Goal: Communication & Community: Answer question/provide support

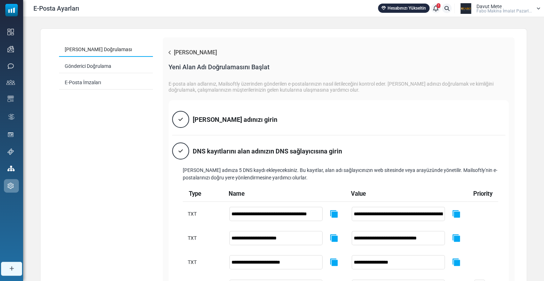
click at [515, 7] on div "Davut [PERSON_NAME] Maki̇na İmalat Pazarl..." at bounding box center [505, 8] width 56 height 9
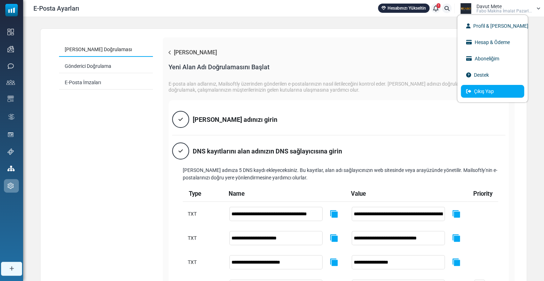
click at [491, 91] on link "Çıkış Yap" at bounding box center [492, 91] width 63 height 13
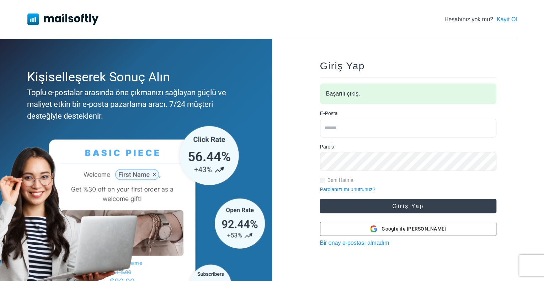
type input "**********"
click at [385, 206] on button "Giriş Yap" at bounding box center [408, 206] width 176 height 14
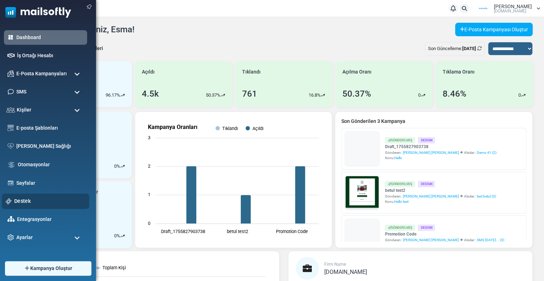
click at [17, 197] on link "Destek" at bounding box center [49, 201] width 71 height 8
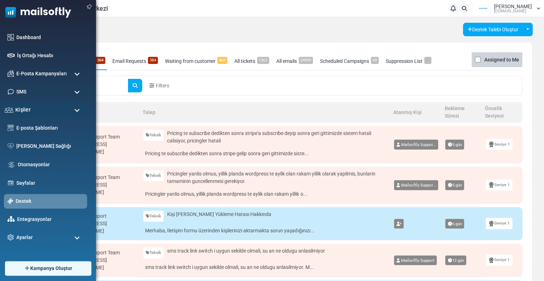
click at [26, 110] on span "Kişiler" at bounding box center [22, 110] width 15 height 8
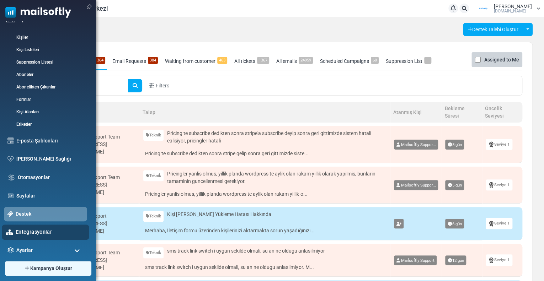
scroll to position [95, 0]
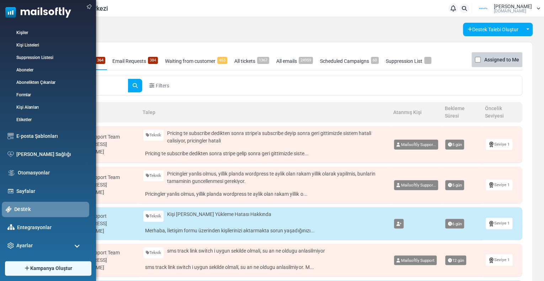
click at [27, 207] on link "Destek" at bounding box center [49, 210] width 71 height 8
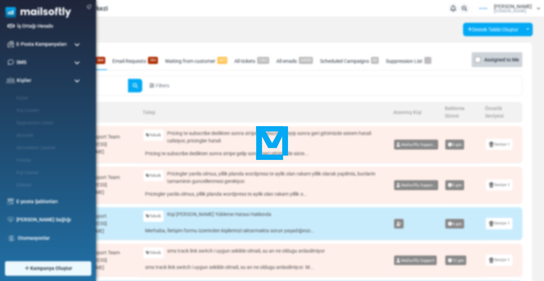
scroll to position [0, 0]
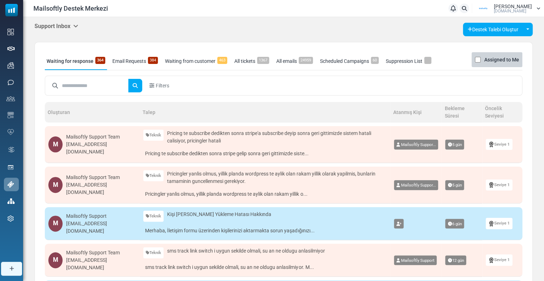
click at [82, 86] on input "text" at bounding box center [95, 86] width 67 height 14
click at [54, 27] on h5 "Support Inbox" at bounding box center [57, 26] width 44 height 7
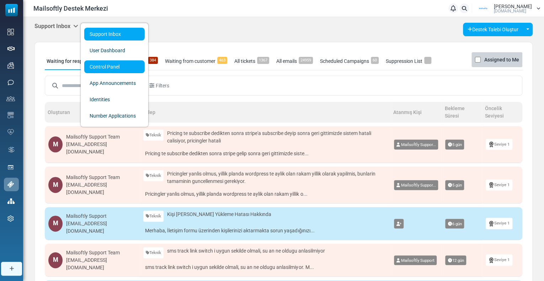
click at [95, 68] on link "Control Panel" at bounding box center [114, 66] width 60 height 13
